Goal: Information Seeking & Learning: Learn about a topic

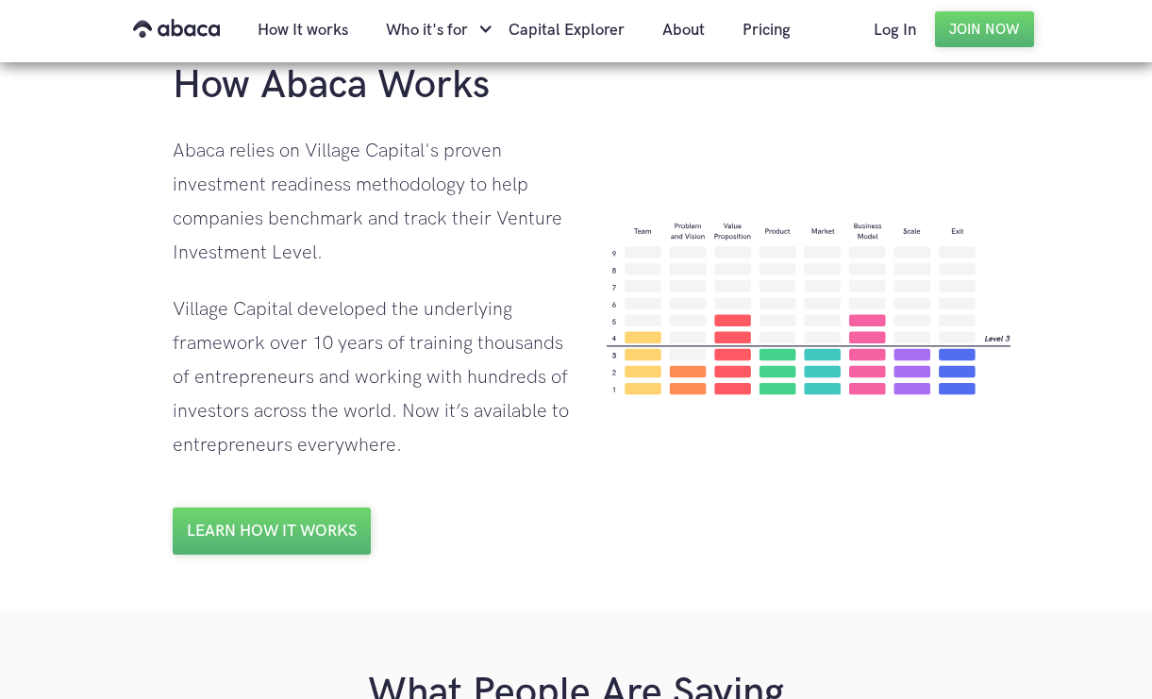
scroll to position [1355, 0]
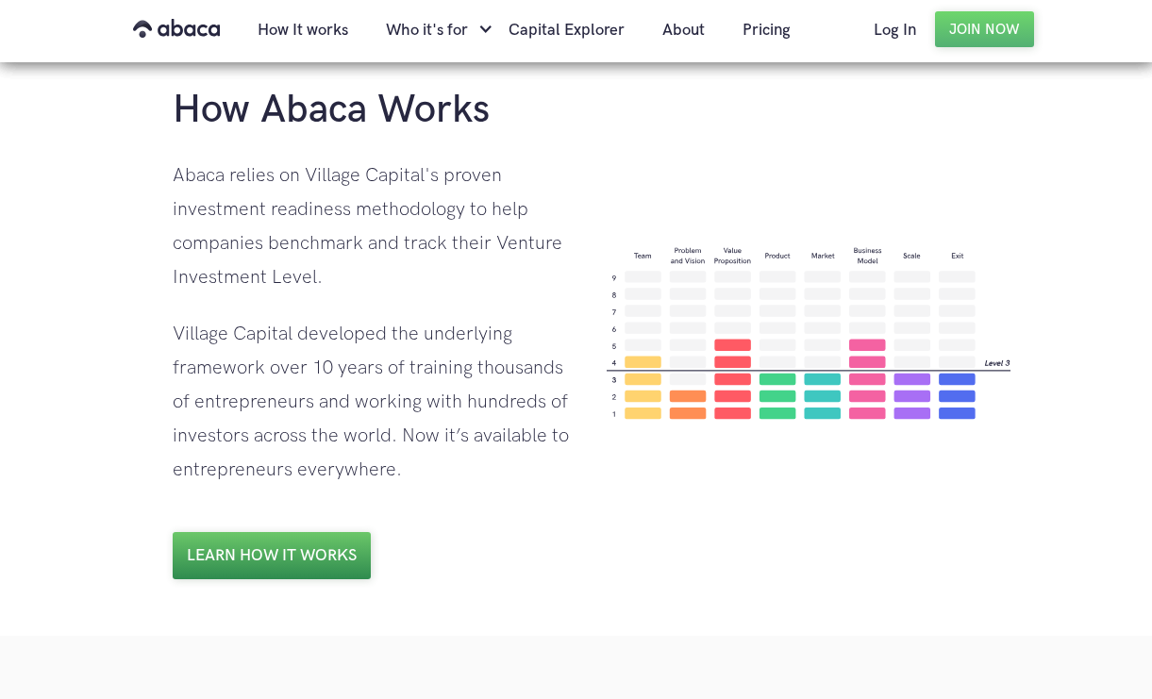
click at [287, 565] on link "Learn how it works" at bounding box center [272, 555] width 198 height 47
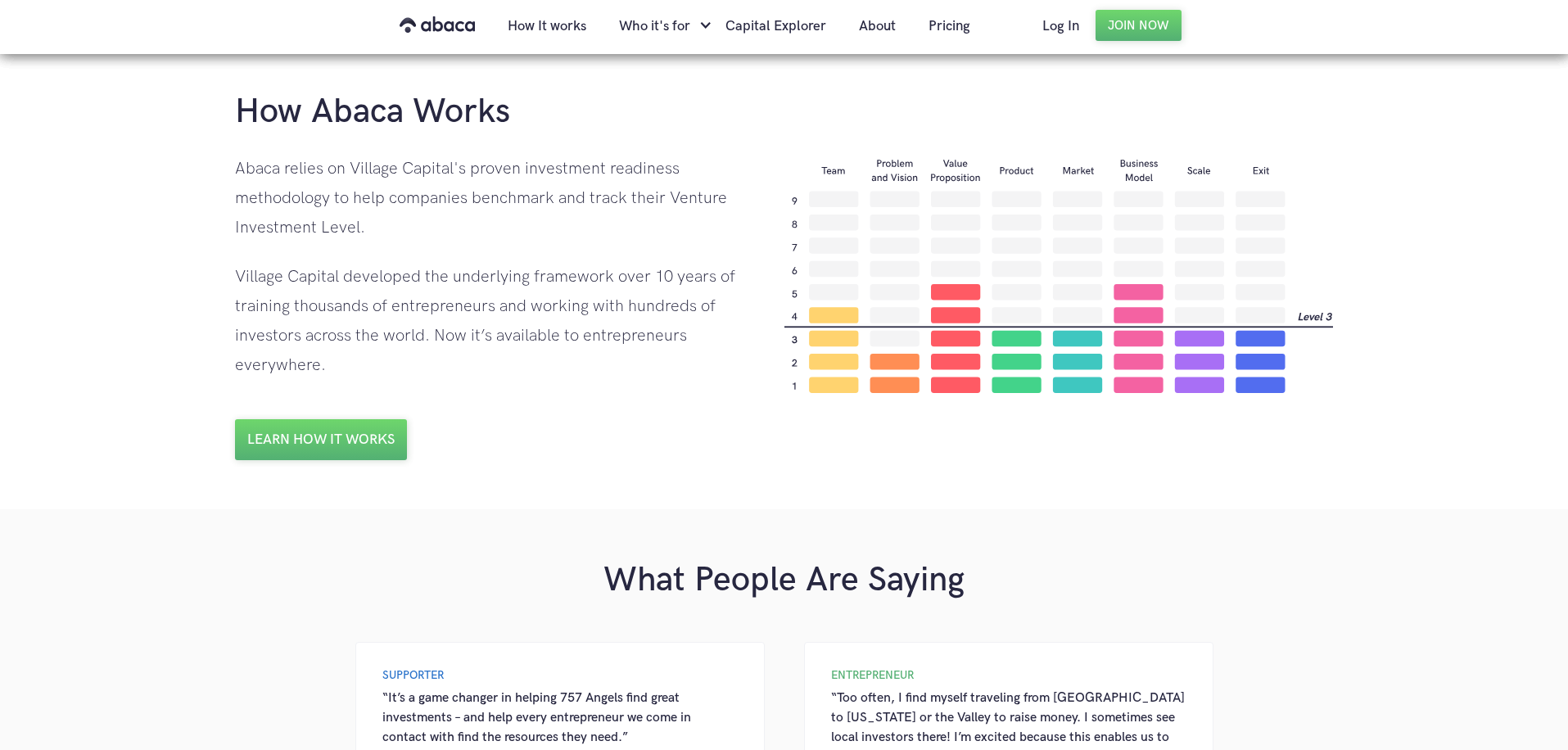
scroll to position [1084, 0]
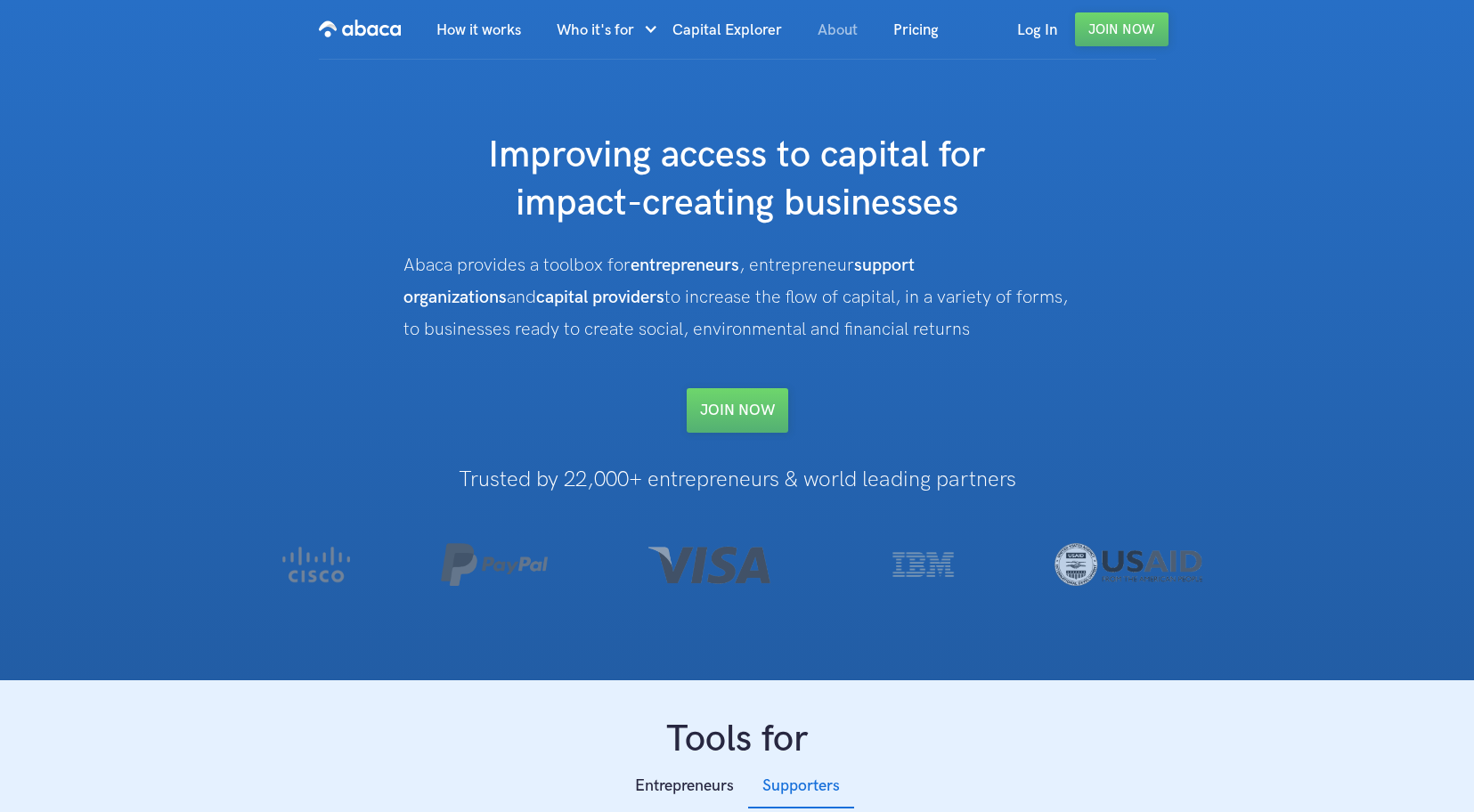
click at [819, 41] on link "About" at bounding box center [838, 30] width 76 height 60
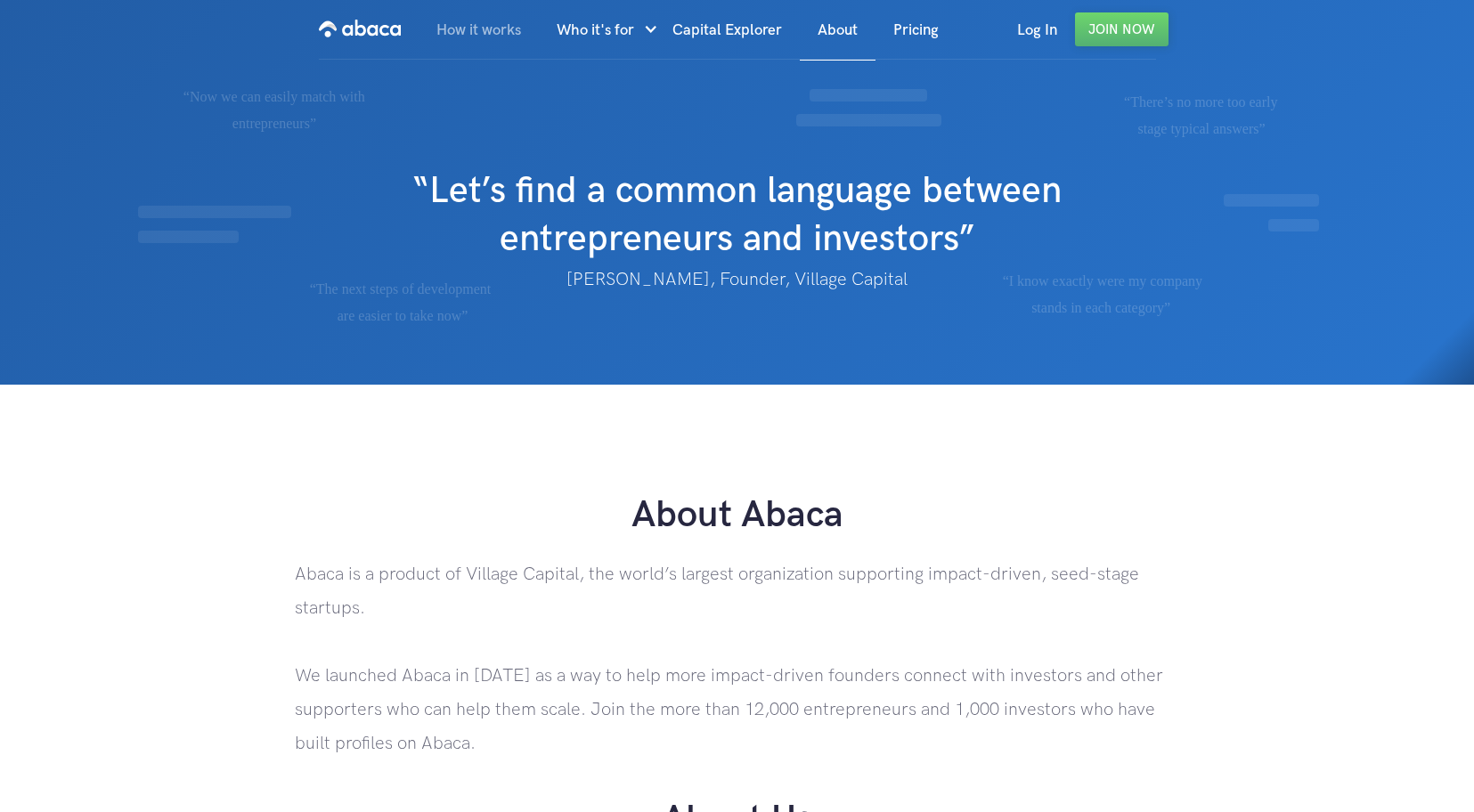
click at [466, 44] on link "How it works" at bounding box center [478, 30] width 120 height 60
